Goal: Find specific page/section: Find specific page/section

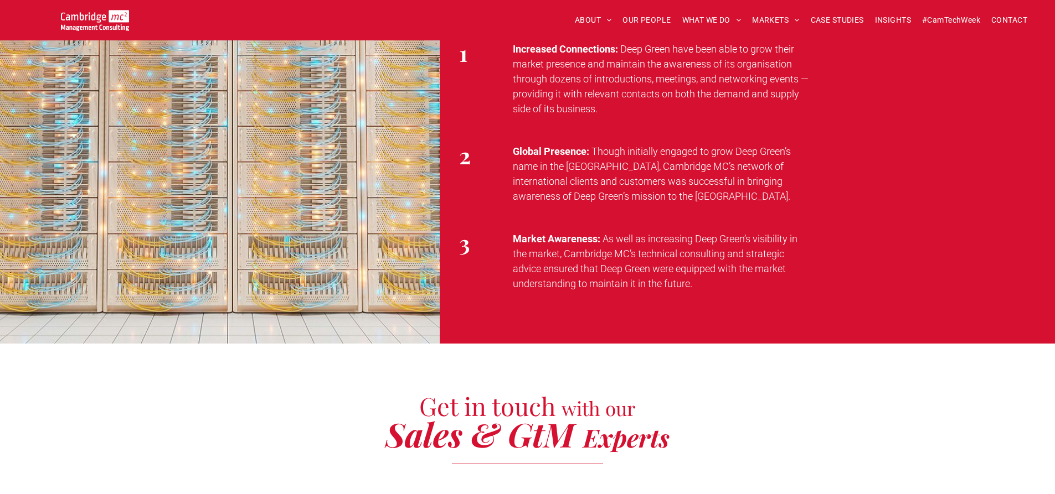
scroll to position [1997, 0]
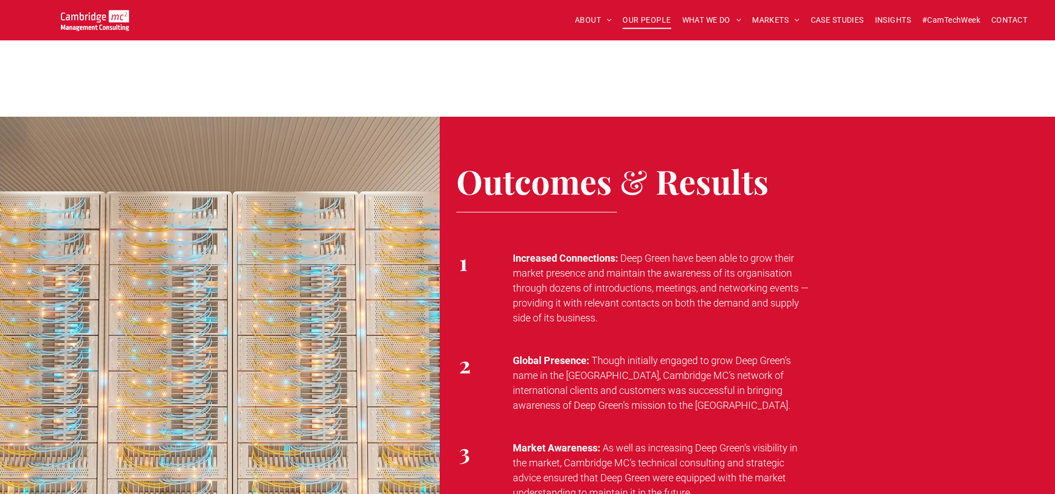
click at [636, 20] on span "OUR PEOPLE" at bounding box center [646, 20] width 48 height 17
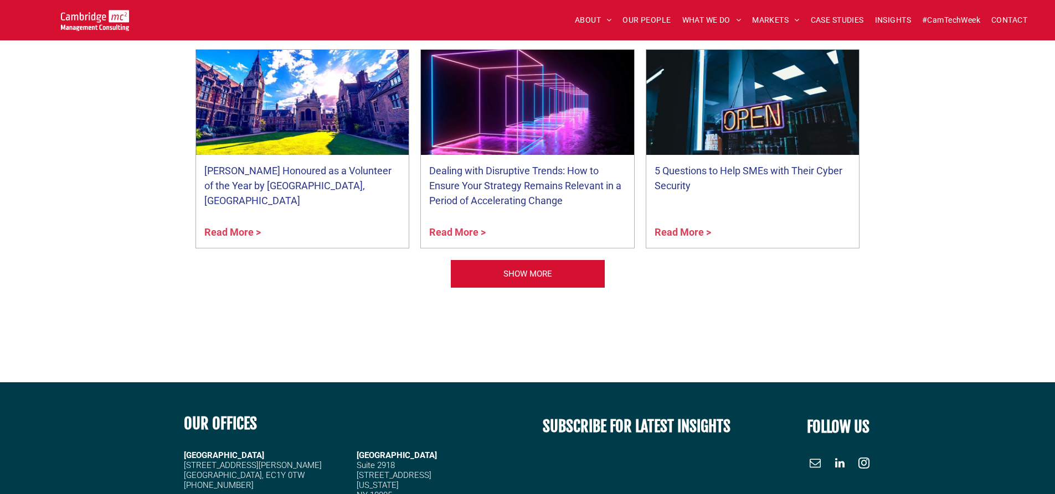
scroll to position [4472, 0]
